Goal: Check status: Check status

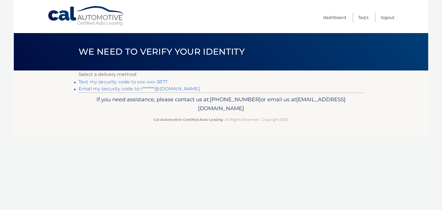
click at [159, 83] on link "Text my security code to xxx-xxx-3877" at bounding box center [123, 81] width 89 height 5
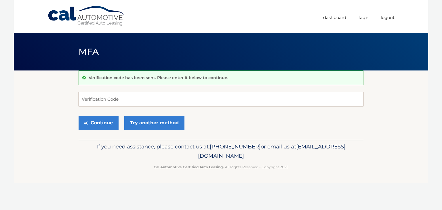
click at [151, 96] on input "Verification Code" at bounding box center [221, 99] width 285 height 14
type input "445247"
click at [79, 116] on button "Continue" at bounding box center [99, 123] width 40 height 14
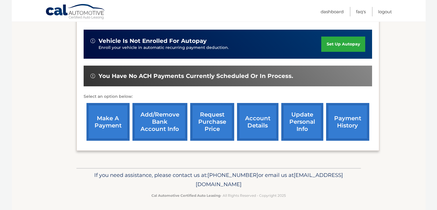
scroll to position [138, 0]
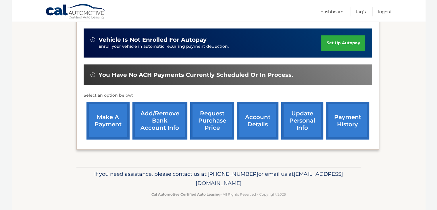
click at [242, 118] on link "account details" at bounding box center [257, 121] width 41 height 38
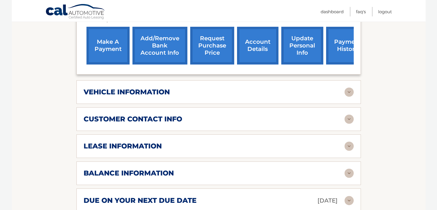
scroll to position [230, 0]
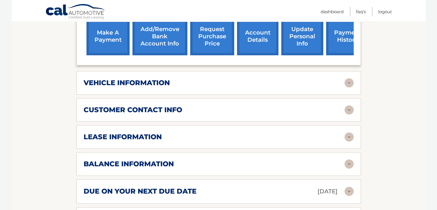
click at [201, 88] on div "vehicle information vehicle Year 2024 vehicle make Honda vehicle model Civic ve…" at bounding box center [219, 83] width 285 height 24
click at [347, 82] on img at bounding box center [349, 82] width 9 height 9
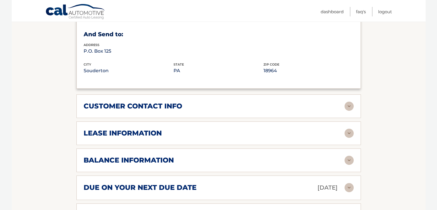
scroll to position [403, 0]
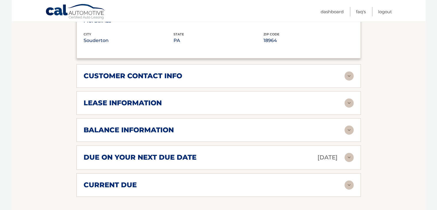
click at [345, 128] on img at bounding box center [349, 129] width 9 height 9
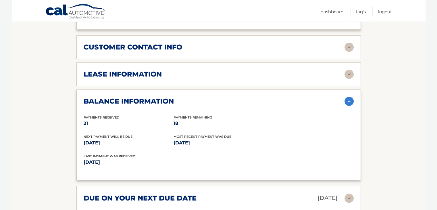
scroll to position [489, 0]
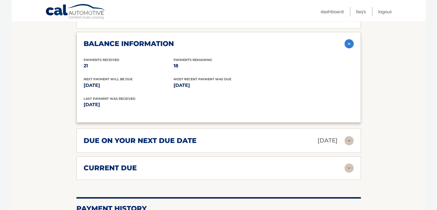
click at [349, 136] on img at bounding box center [349, 140] width 9 height 9
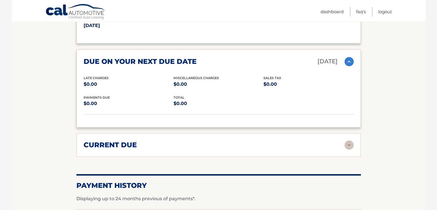
scroll to position [575, 0]
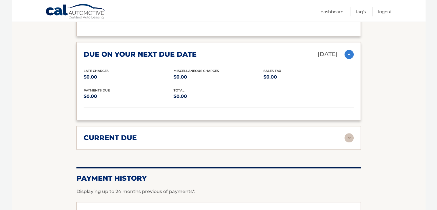
click at [341, 133] on div "current due" at bounding box center [214, 137] width 261 height 9
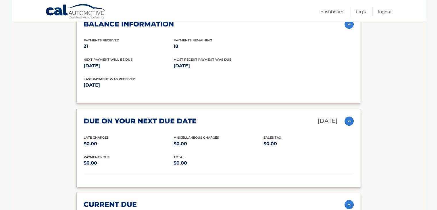
scroll to position [431, 0]
